Goal: Entertainment & Leisure: Consume media (video, audio)

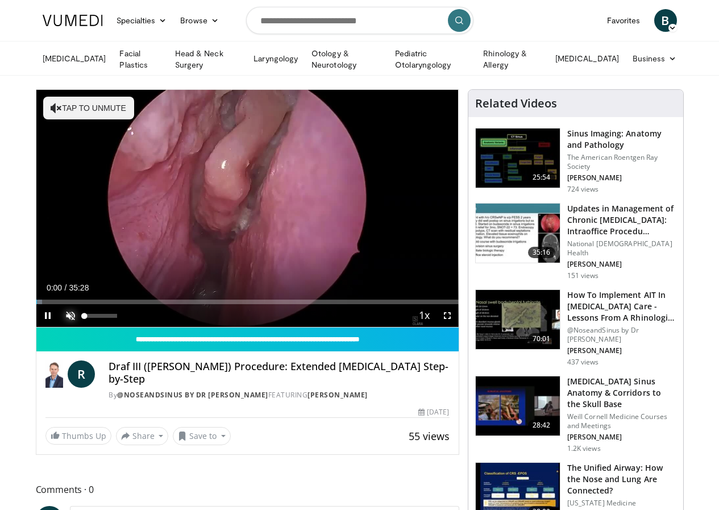
click at [59, 327] on span "Video Player" at bounding box center [70, 315] width 23 height 23
click at [458, 327] on span "Video Player" at bounding box center [447, 315] width 23 height 23
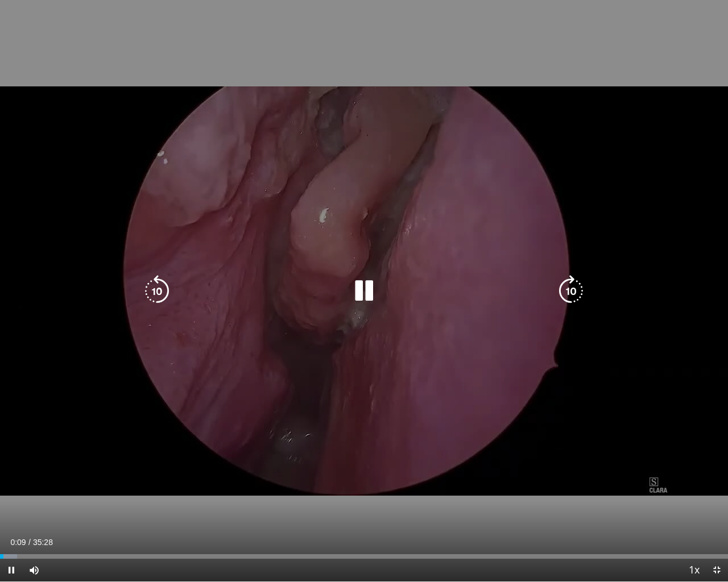
click at [682, 381] on div "10 seconds Tap to unmute" at bounding box center [364, 291] width 728 height 582
click at [355, 287] on icon "Video Player" at bounding box center [364, 291] width 32 height 32
